Goal: Find specific page/section: Find specific page/section

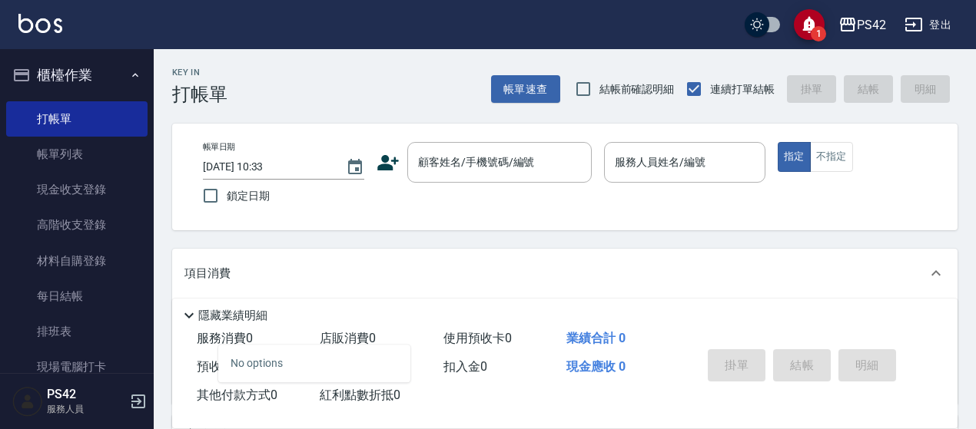
scroll to position [77, 0]
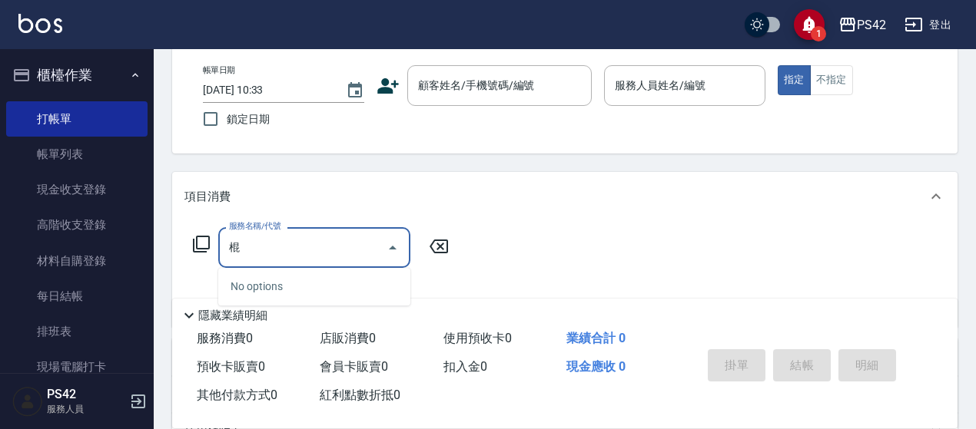
type input "棍"
click at [442, 251] on icon at bounding box center [438, 246] width 38 height 18
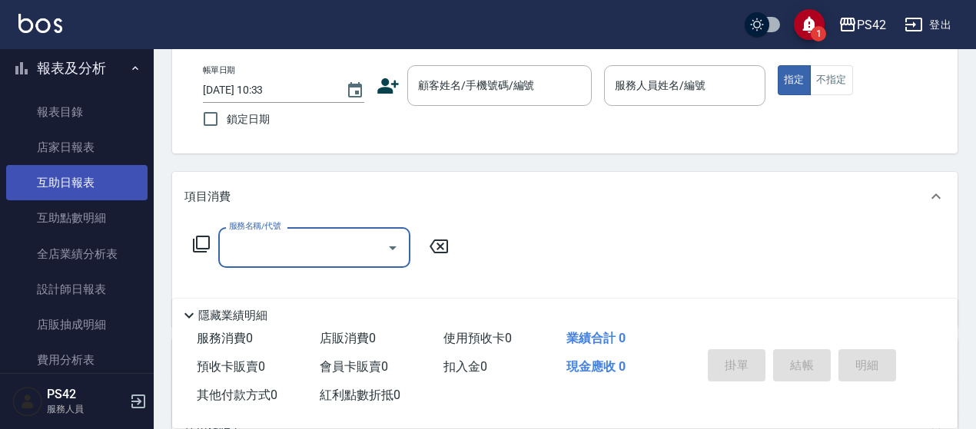
scroll to position [384, 0]
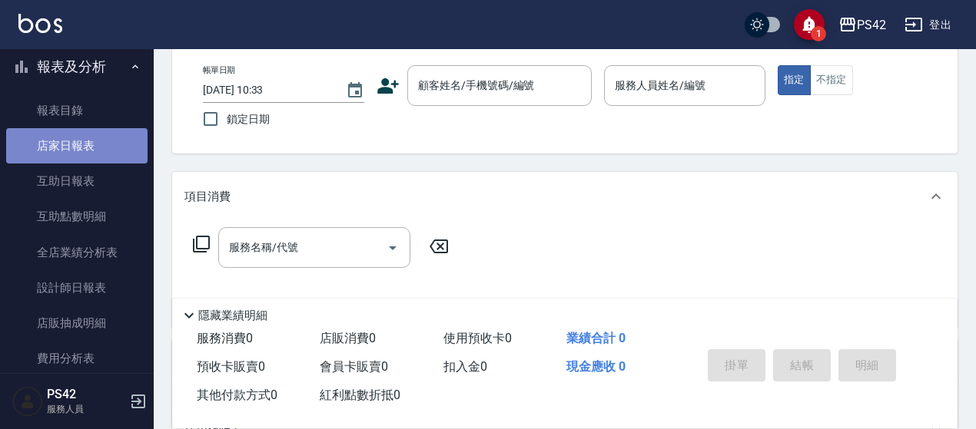
click at [83, 150] on link "店家日報表" at bounding box center [76, 145] width 141 height 35
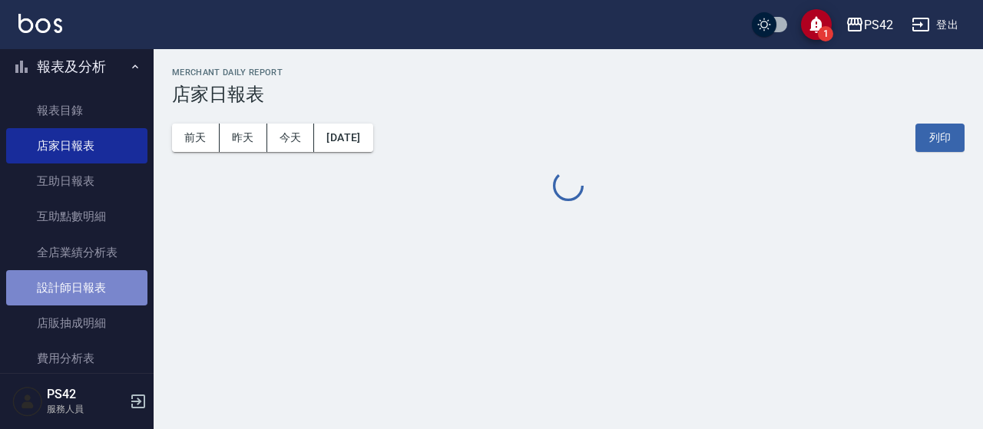
click at [126, 291] on link "設計師日報表" at bounding box center [76, 287] width 141 height 35
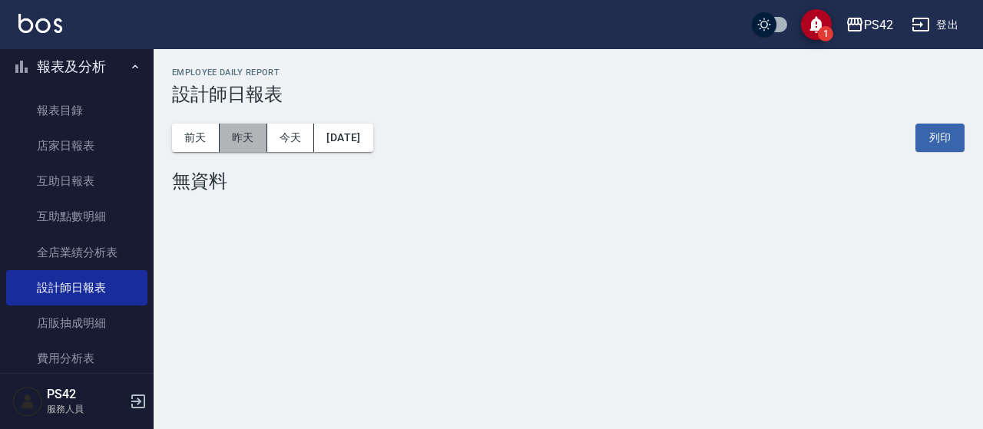
click at [245, 138] on button "昨天" at bounding box center [244, 138] width 48 height 28
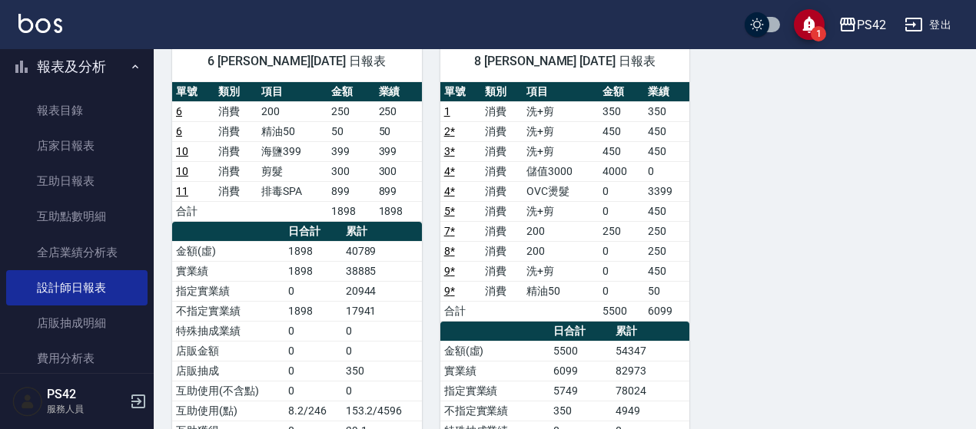
scroll to position [154, 0]
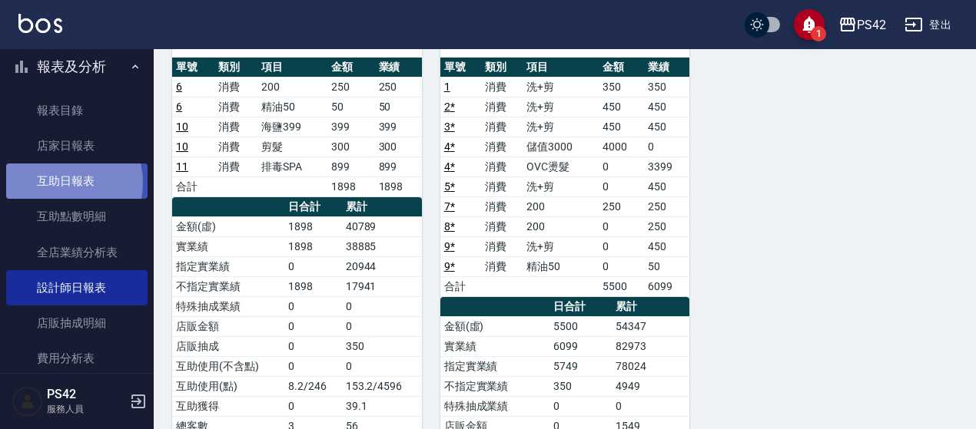
click at [60, 183] on link "互助日報表" at bounding box center [76, 181] width 141 height 35
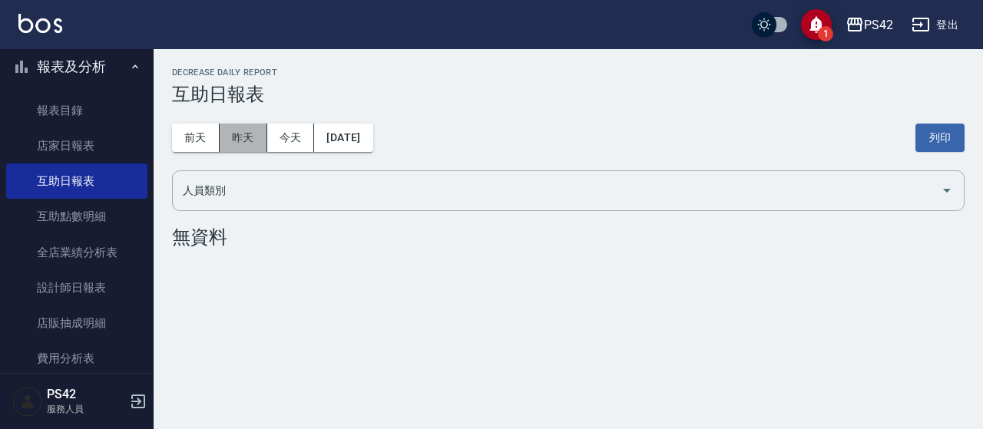
click at [235, 136] on button "昨天" at bounding box center [244, 138] width 48 height 28
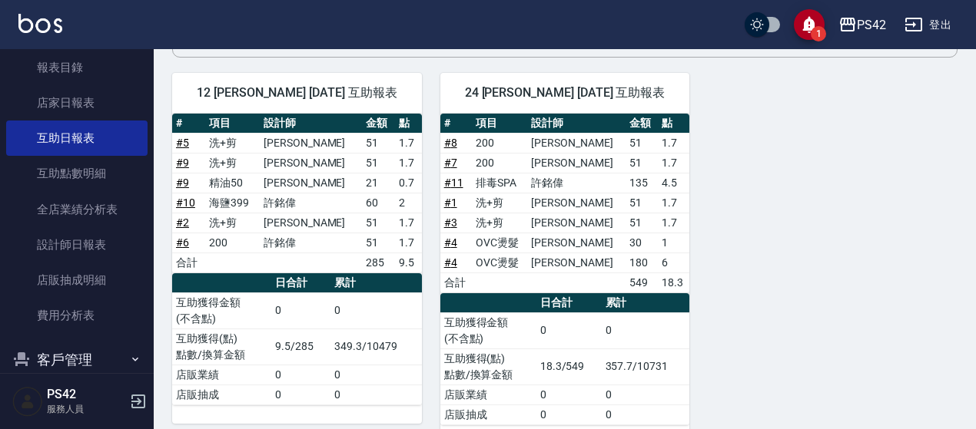
scroll to position [461, 0]
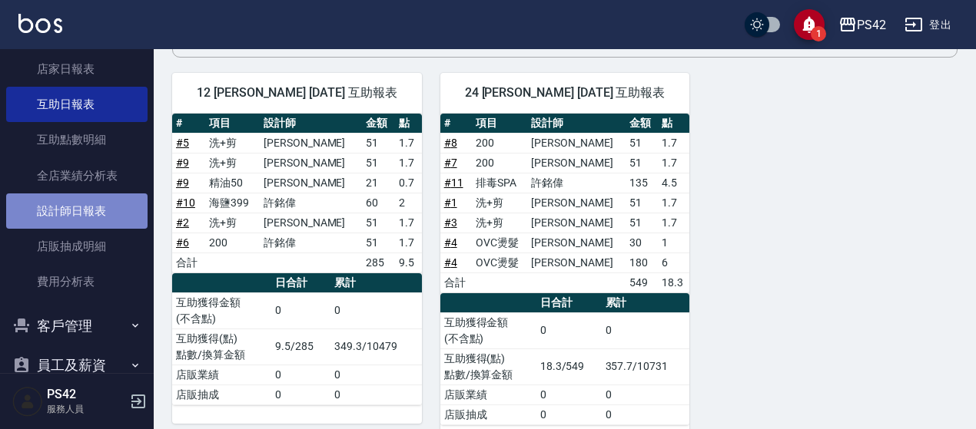
click at [81, 217] on link "設計師日報表" at bounding box center [76, 211] width 141 height 35
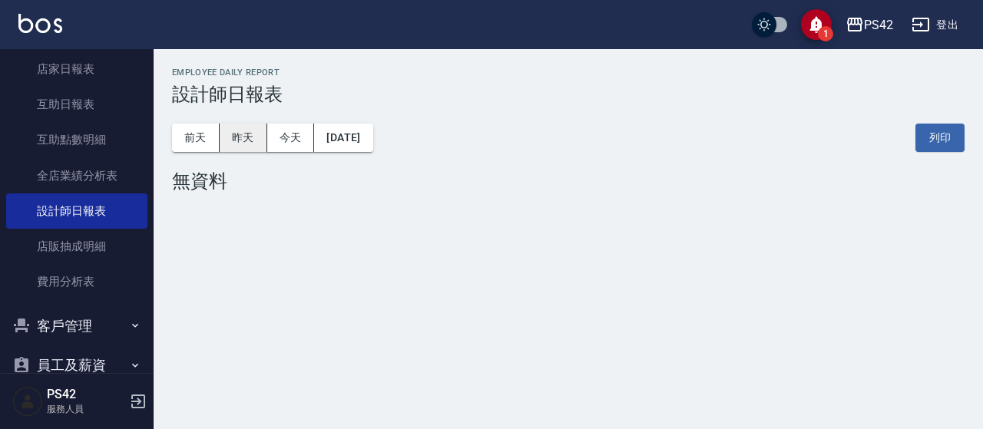
click at [254, 129] on button "昨天" at bounding box center [244, 138] width 48 height 28
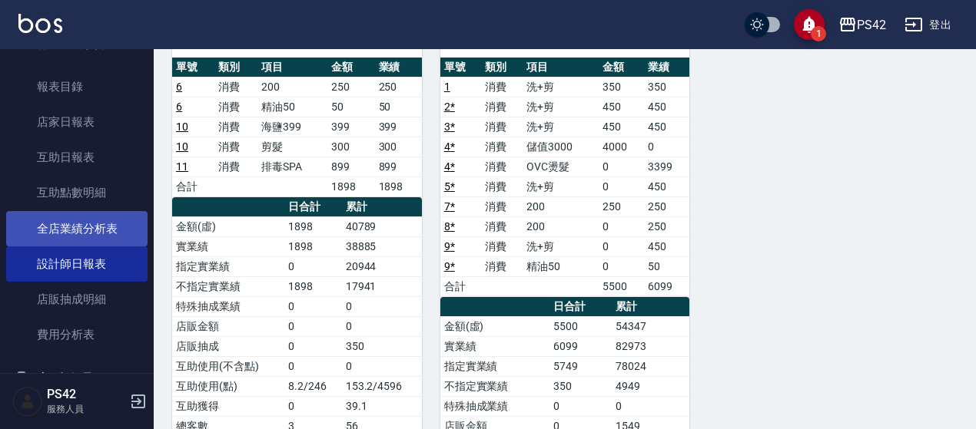
scroll to position [384, 0]
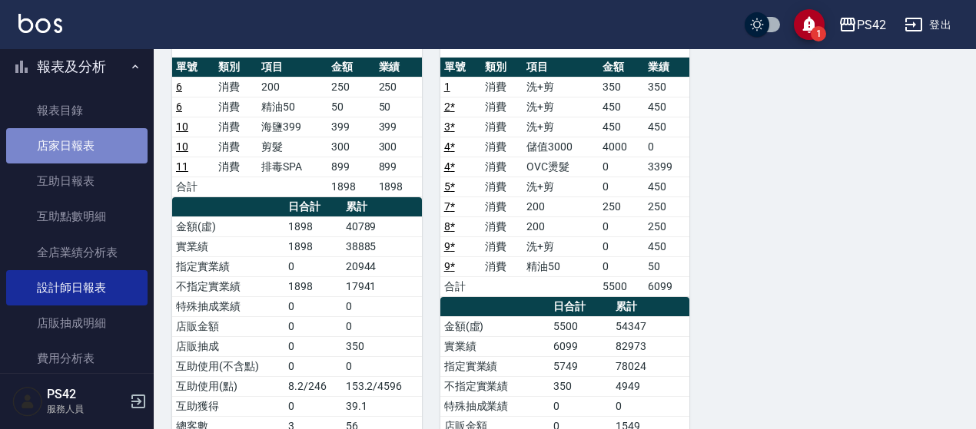
click at [123, 143] on link "店家日報表" at bounding box center [76, 145] width 141 height 35
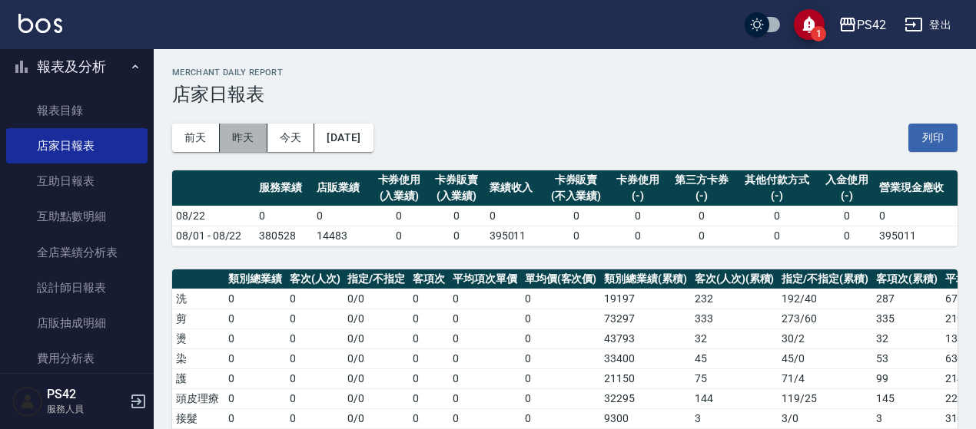
click at [249, 132] on button "昨天" at bounding box center [244, 138] width 48 height 28
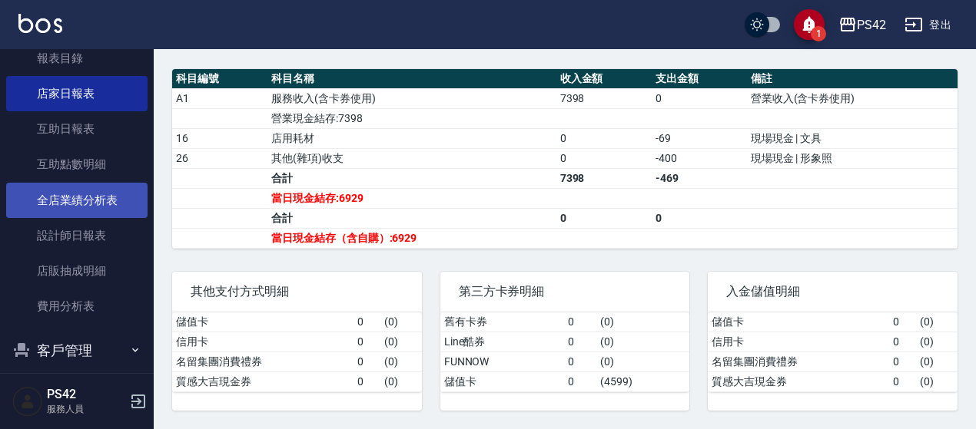
scroll to position [461, 0]
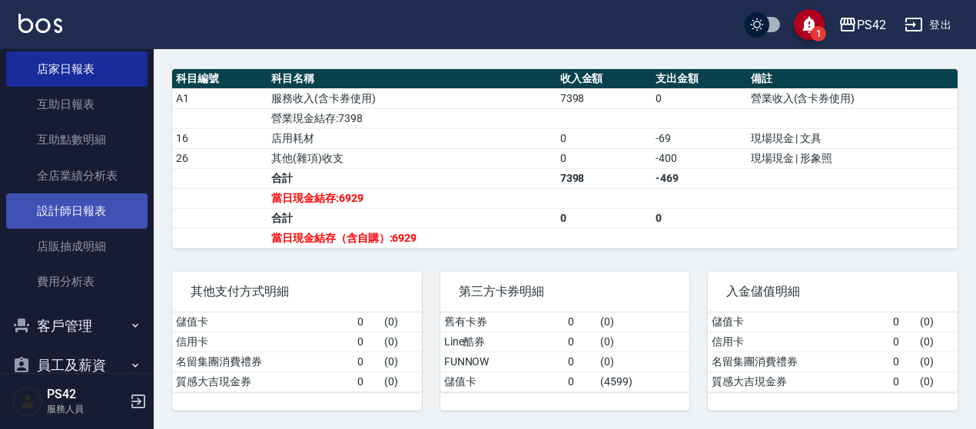
click at [88, 217] on link "設計師日報表" at bounding box center [76, 211] width 141 height 35
